Goal: Share content: Share content

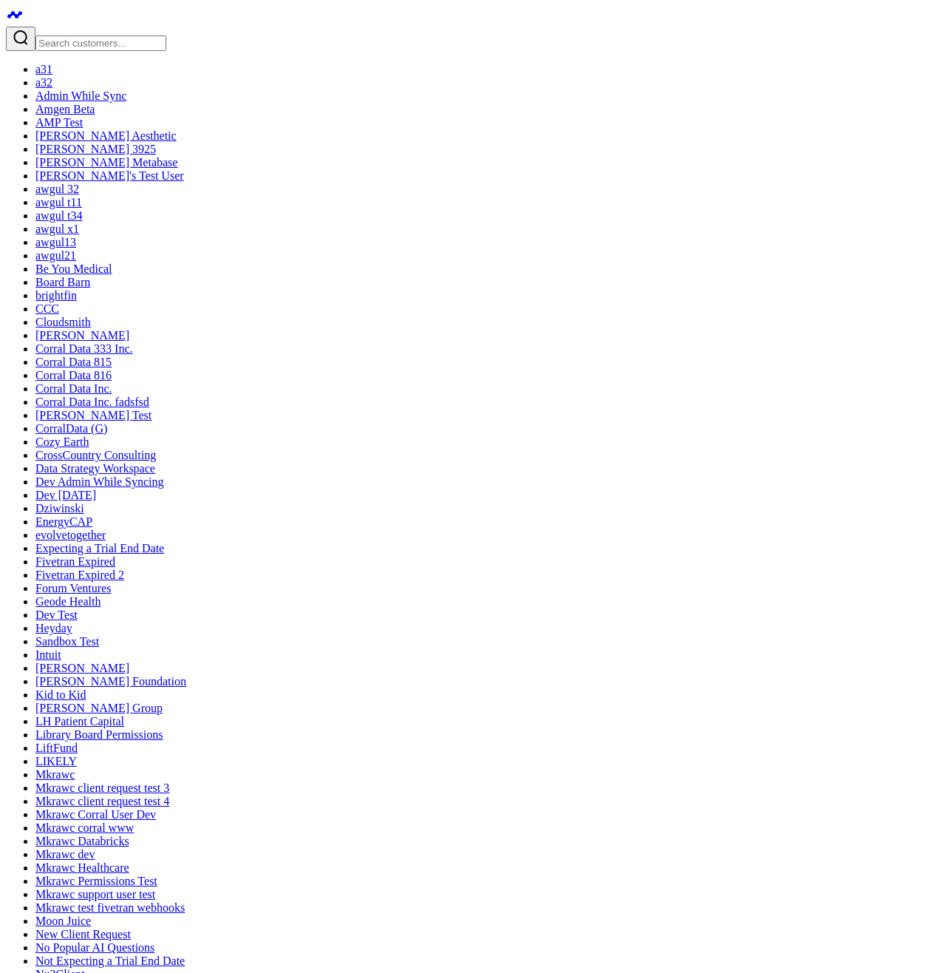
click at [52, 63] on link "a31" at bounding box center [43, 69] width 17 height 13
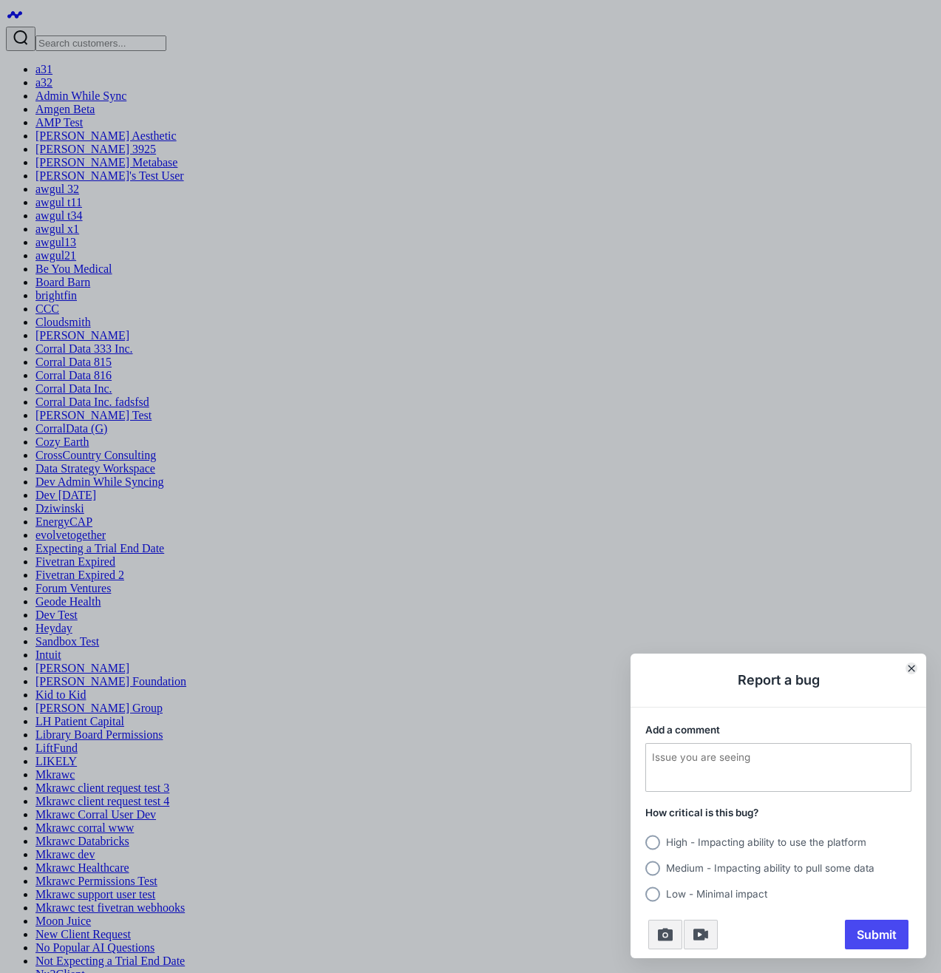
click at [911, 670] on icon "Close" at bounding box center [911, 668] width 6 height 6
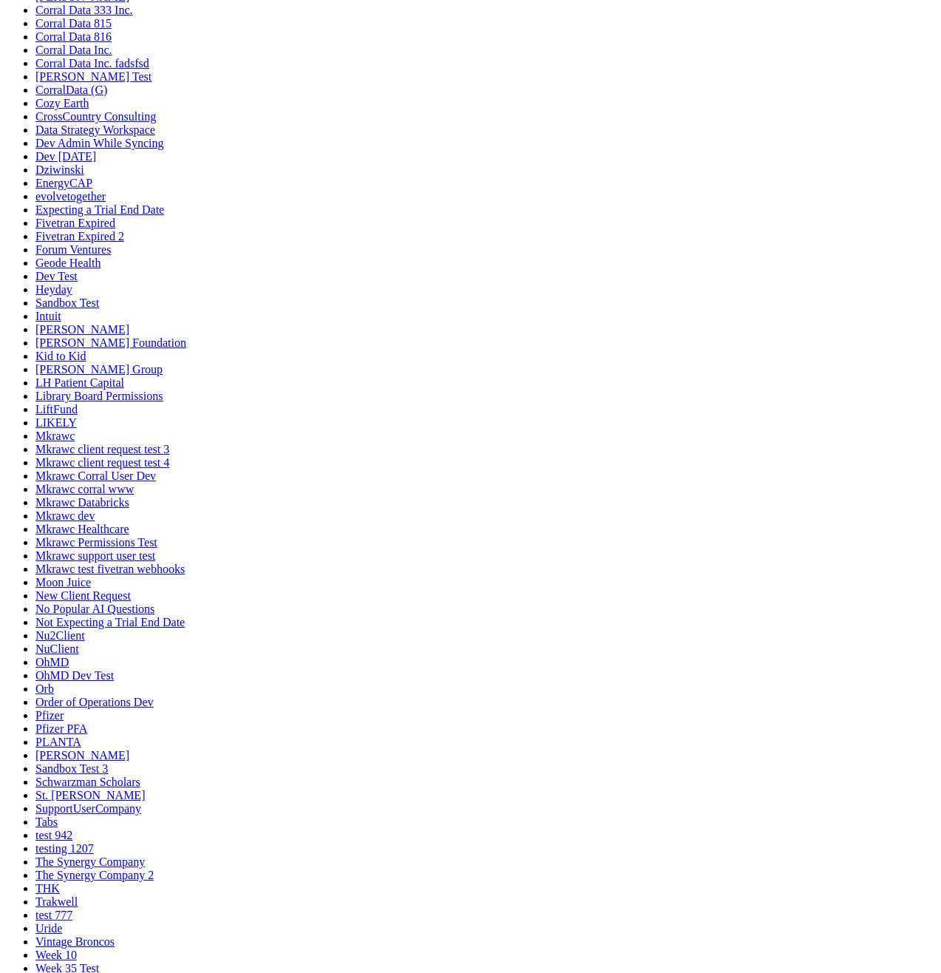
scroll to position [443, 0]
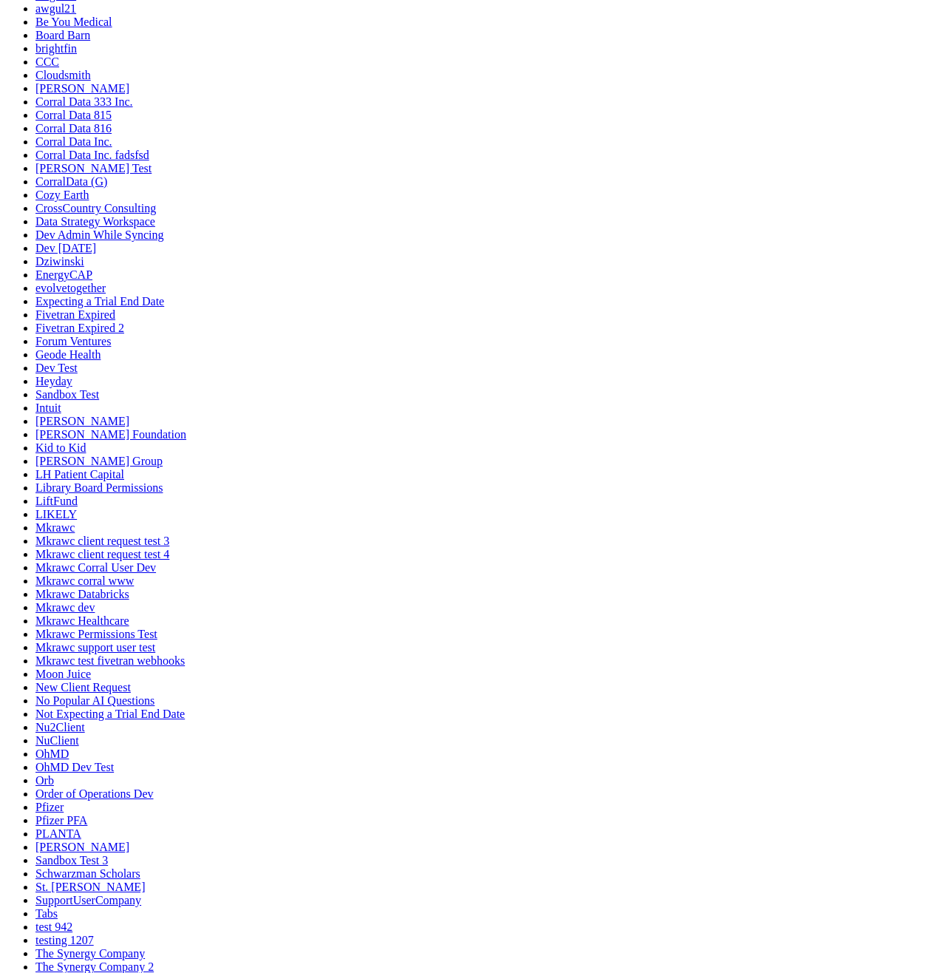
scroll to position [443, 0]
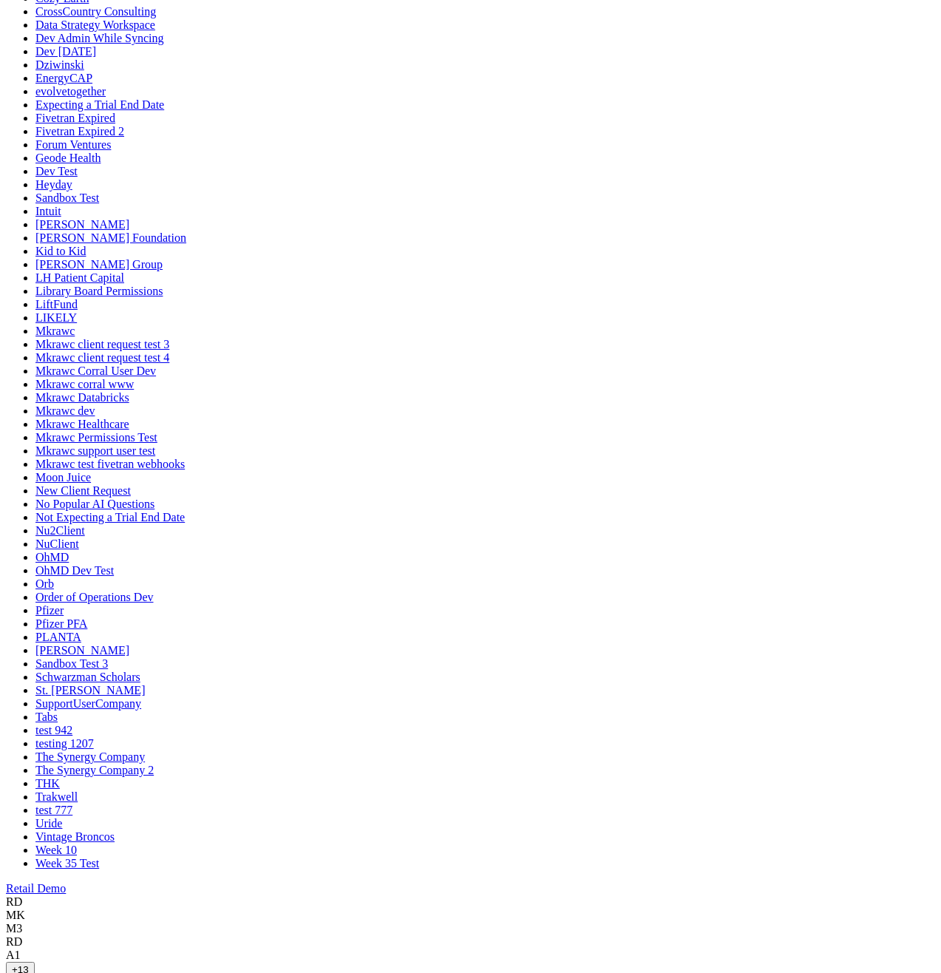
scroll to position [443, 0]
